Goal: Navigation & Orientation: Find specific page/section

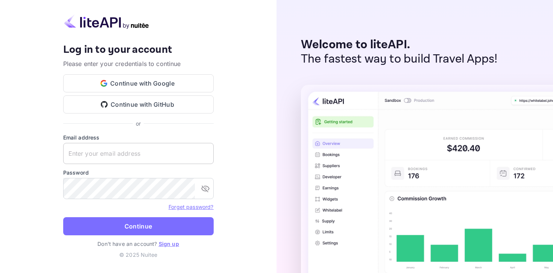
click at [116, 156] on input "text" at bounding box center [138, 153] width 151 height 21
type input "[EMAIL_ADDRESS][DOMAIN_NAME]"
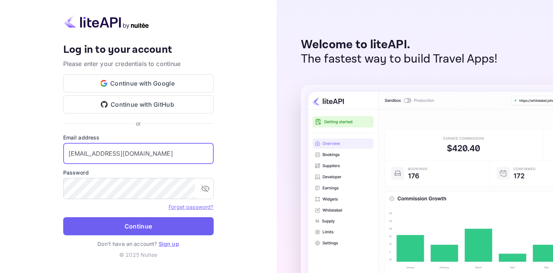
click at [105, 222] on button "Continue" at bounding box center [138, 226] width 151 height 18
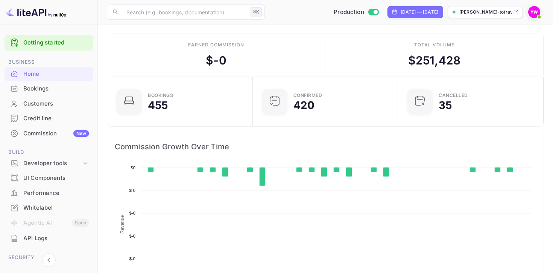
scroll to position [122, 141]
click at [537, 10] on img at bounding box center [534, 12] width 12 height 12
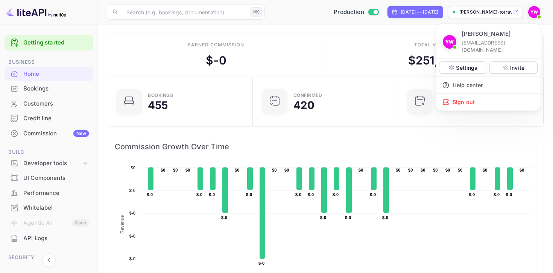
click at [284, 6] on div at bounding box center [276, 136] width 553 height 273
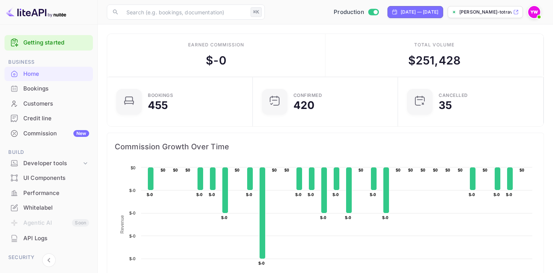
scroll to position [105, 0]
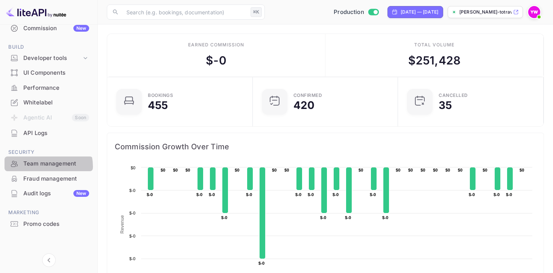
click at [46, 166] on div "Team management" at bounding box center [56, 163] width 66 height 9
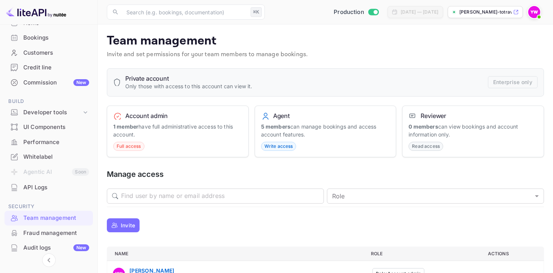
scroll to position [50, 0]
click at [45, 140] on div "Performance" at bounding box center [56, 143] width 66 height 9
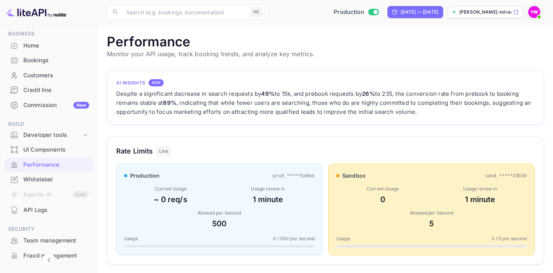
scroll to position [21, 0]
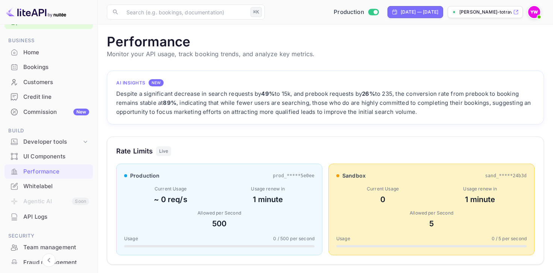
click at [38, 100] on div "Credit line" at bounding box center [56, 97] width 66 height 9
